Goal: Check status

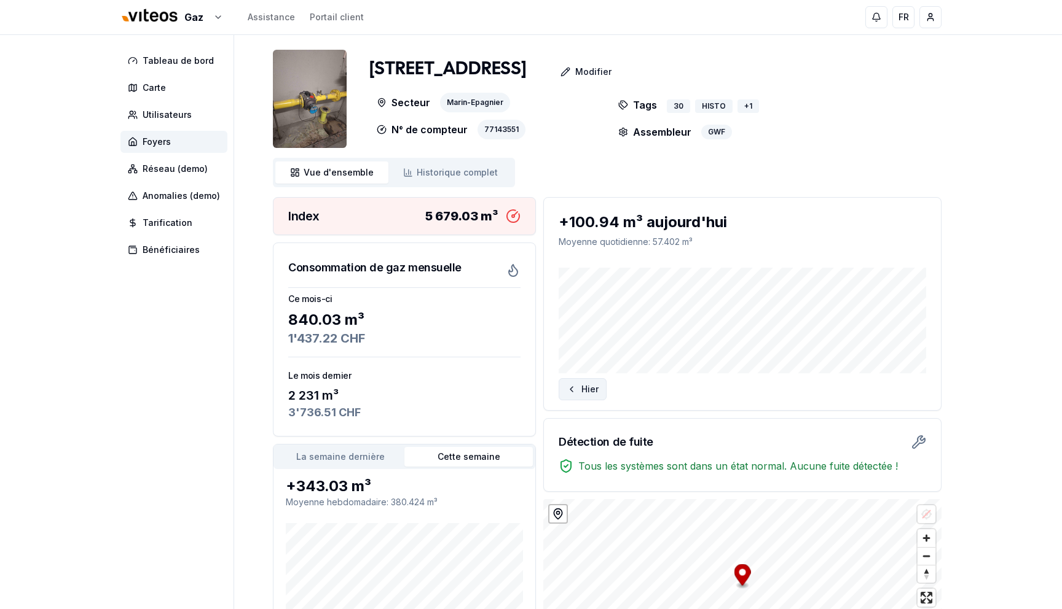
click at [592, 391] on button "Hier" at bounding box center [582, 389] width 48 height 22
click at [472, 184] on link "Historique complet Historique" at bounding box center [450, 173] width 124 height 22
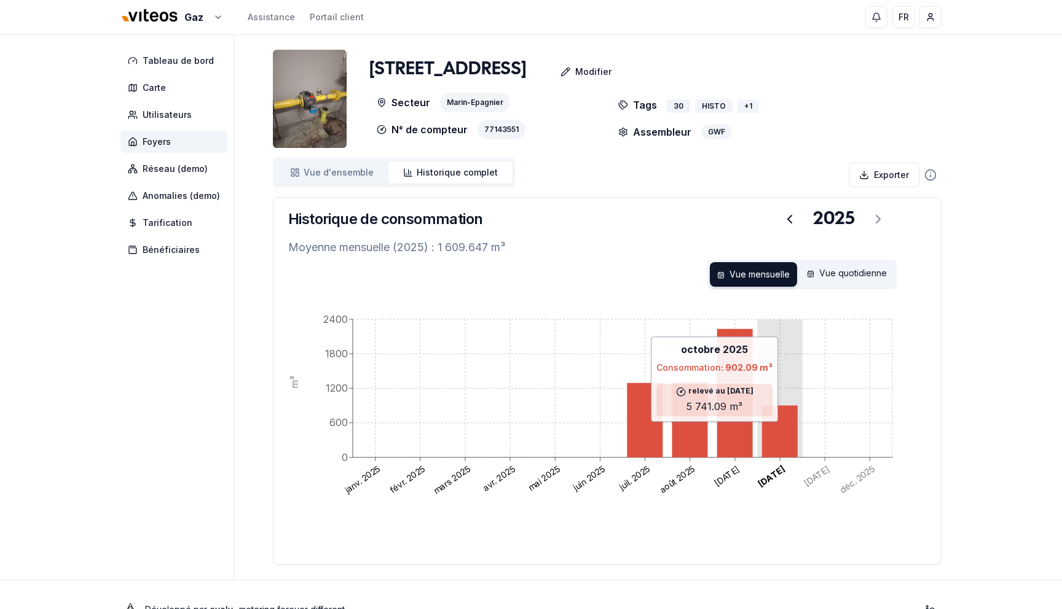
click at [786, 433] on icon at bounding box center [780, 432] width 36 height 52
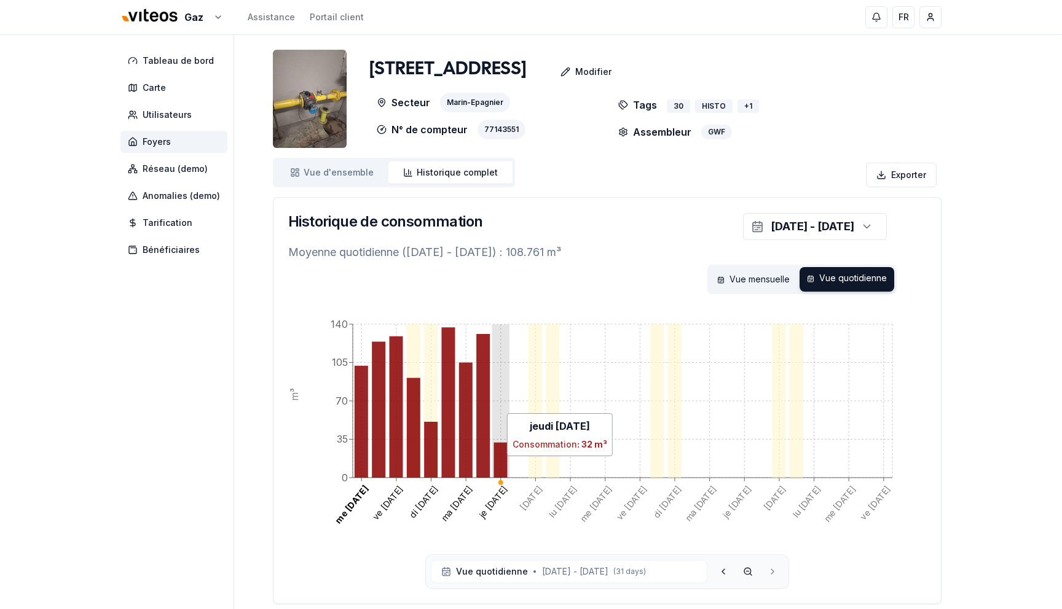
click at [501, 468] on icon at bounding box center [500, 460] width 14 height 35
click at [321, 179] on span "Vue d'ensemble" at bounding box center [339, 173] width 70 height 12
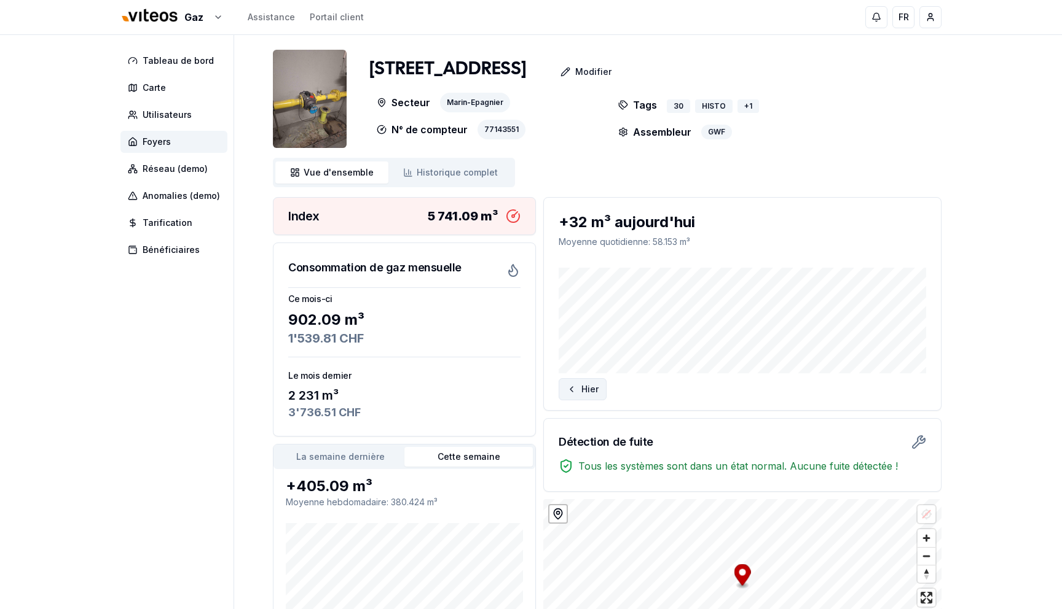
click at [580, 388] on button "Hier" at bounding box center [582, 389] width 48 height 22
